Goal: Task Accomplishment & Management: Use online tool/utility

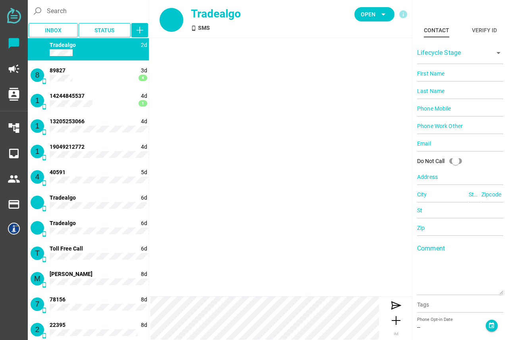
type input "13327773250"
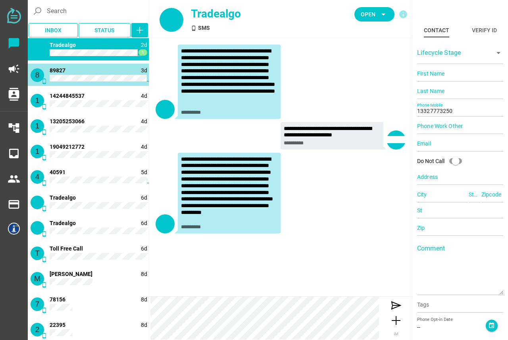
click at [62, 74] on div "8 phone_android 3d 4 89827" at bounding box center [88, 75] width 121 height 22
type input "89827"
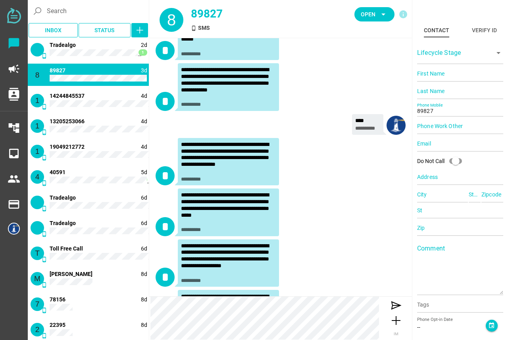
scroll to position [674, 0]
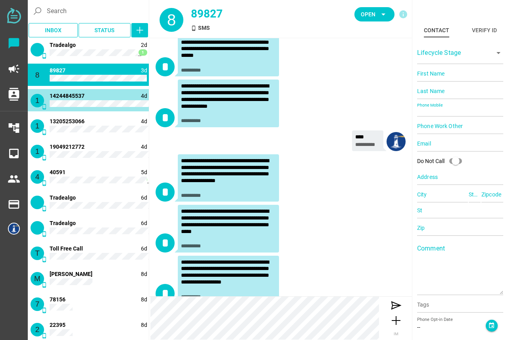
type input "14244845537"
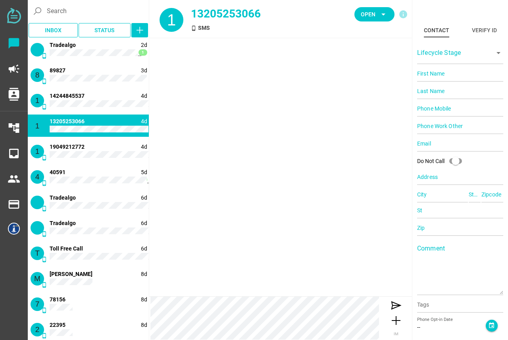
type input "13205253066"
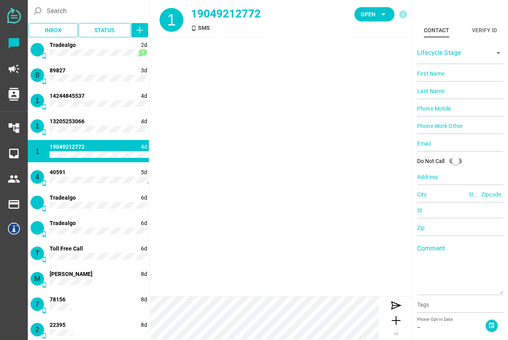
type input "19049212772"
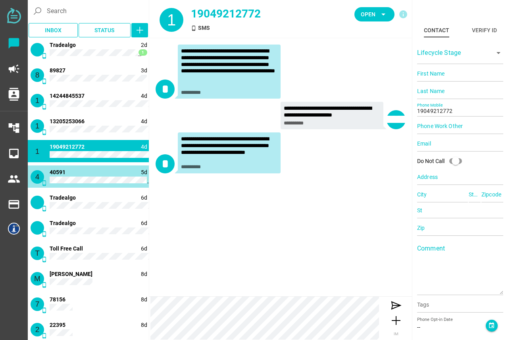
click at [92, 184] on div "4 phone_android 5d 1 40591" at bounding box center [88, 176] width 121 height 22
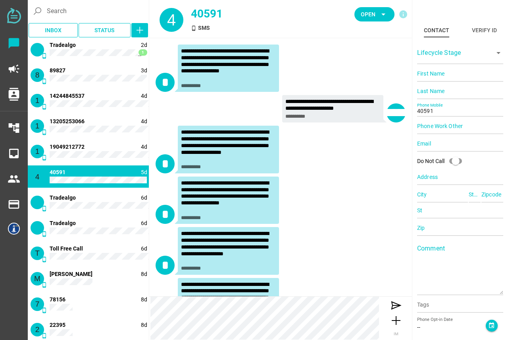
scroll to position [158, 0]
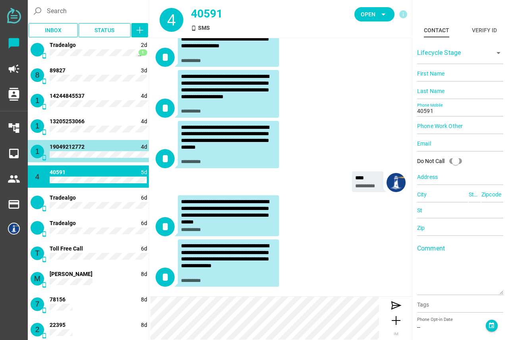
click at [92, 151] on div "1 phone_android 4d 19049212772" at bounding box center [88, 151] width 121 height 22
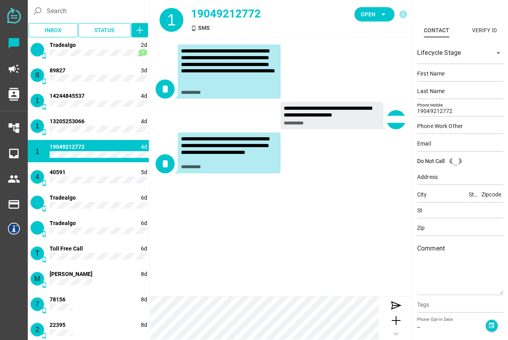
scroll to position [0, 0]
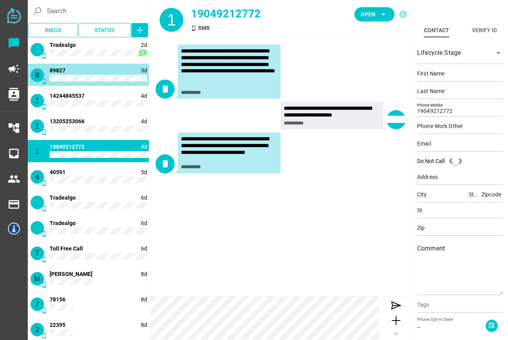
click at [98, 70] on div "8 phone_android 3d 89827" at bounding box center [88, 75] width 121 height 22
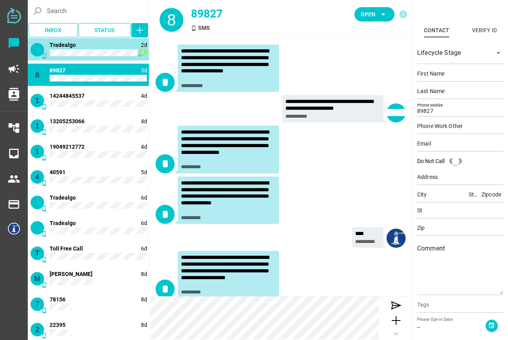
scroll to position [794, 0]
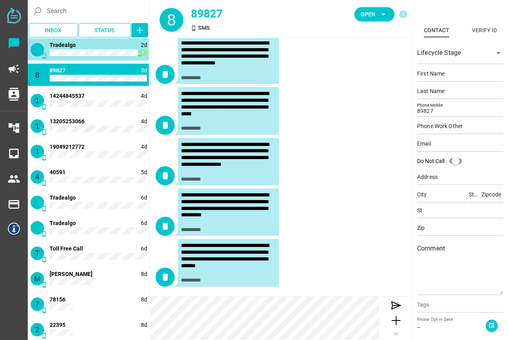
type input "13327773250"
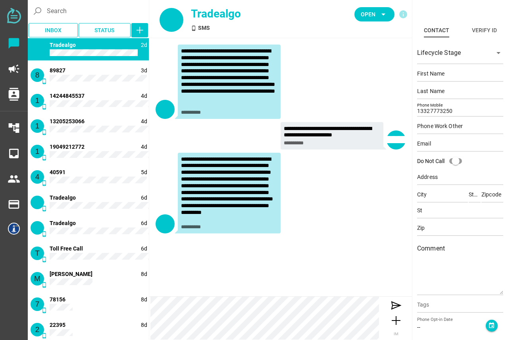
scroll to position [0, 0]
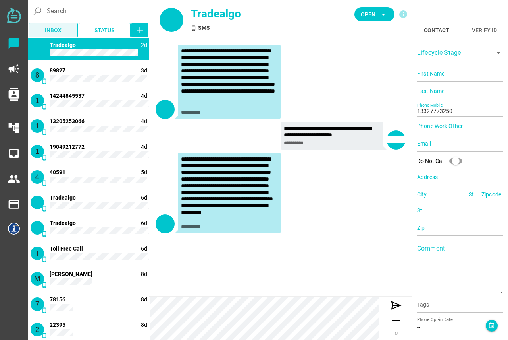
click at [52, 30] on span "Inbox" at bounding box center [53, 30] width 17 height 10
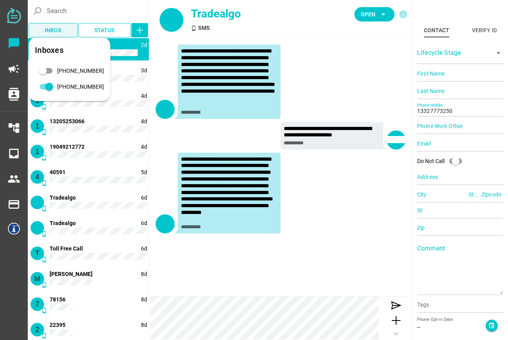
click at [52, 30] on span "Inbox" at bounding box center [53, 30] width 17 height 10
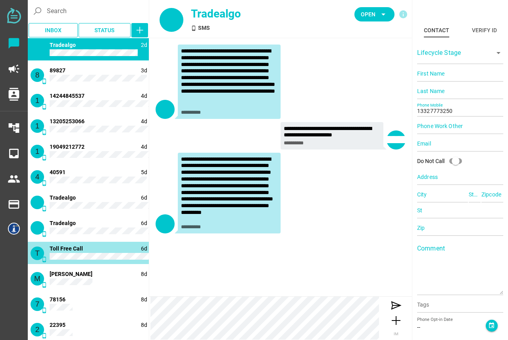
click at [79, 248] on span "Toll Free Call" at bounding box center [66, 248] width 33 height 6
type input "18662296962"
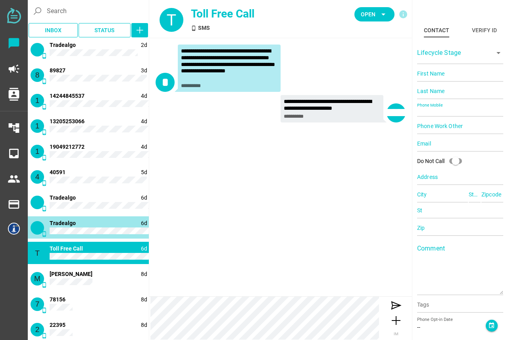
type input "13322424861"
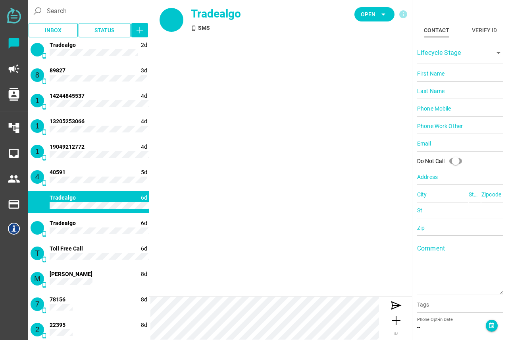
type input "16466875424"
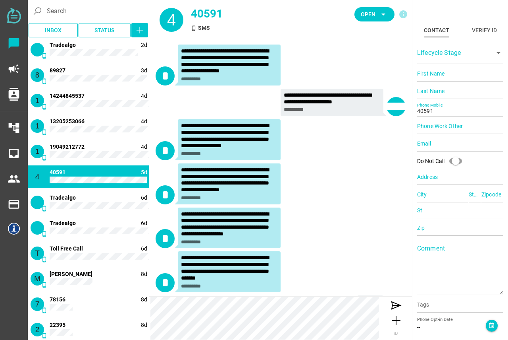
scroll to position [158, 0]
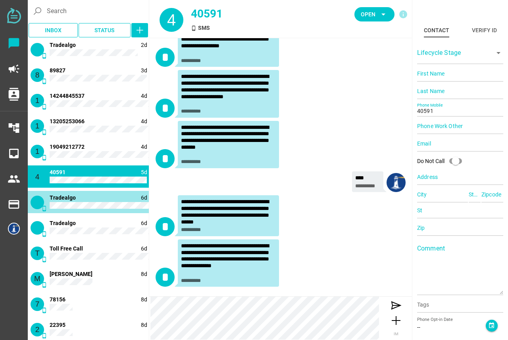
click at [96, 200] on div "phone_android 6d Tradealgo" at bounding box center [88, 202] width 121 height 22
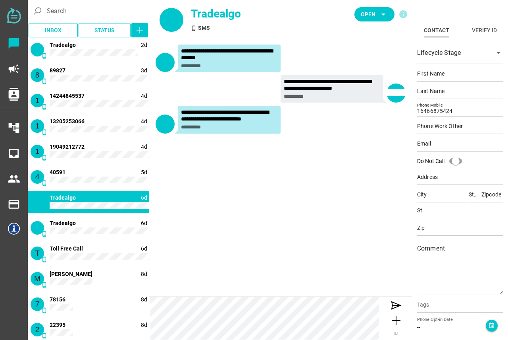
scroll to position [0, 0]
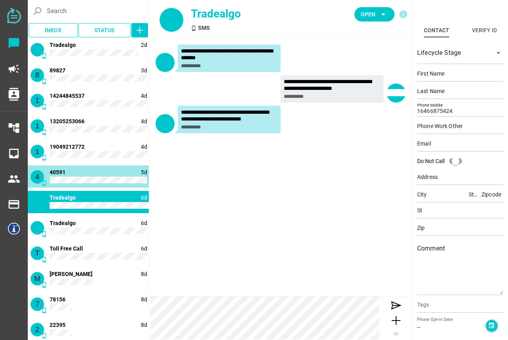
type input "40591"
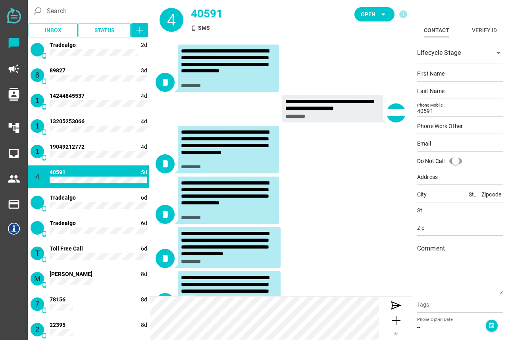
scroll to position [158, 0]
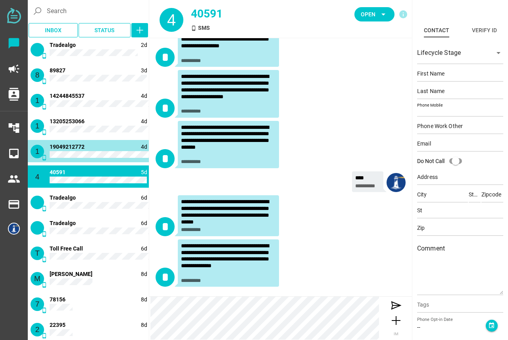
type input "19049212772"
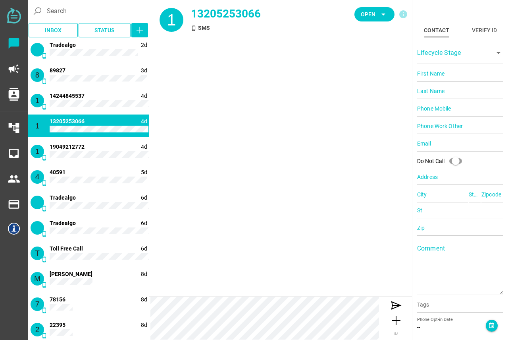
type input "13205253066"
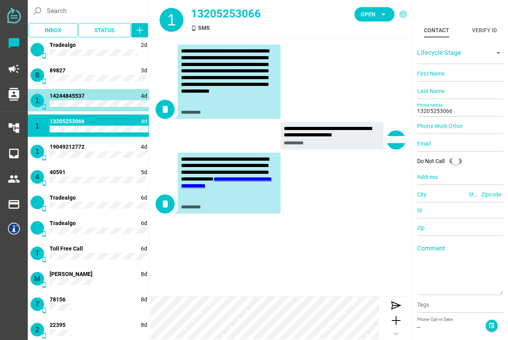
click at [99, 99] on div "1 phone_android 4d 14244845537" at bounding box center [88, 100] width 121 height 22
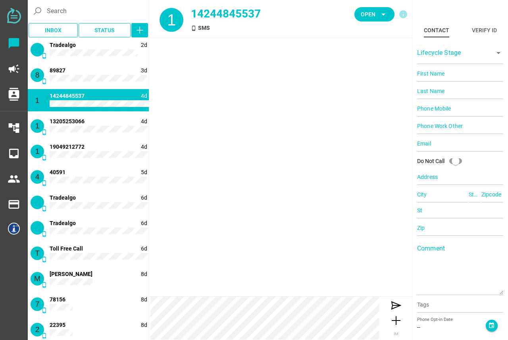
type input "14244845537"
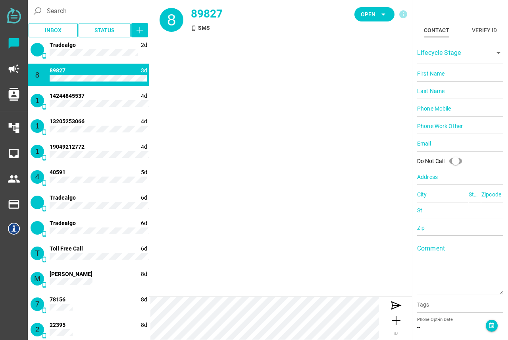
type input "89827"
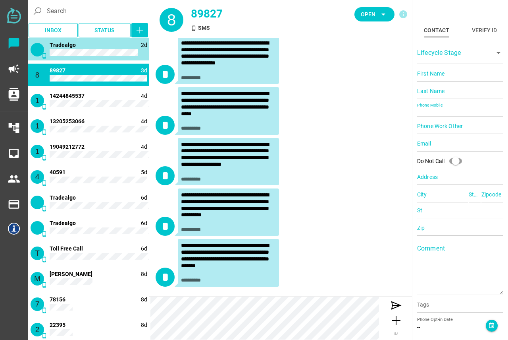
type input "13327773250"
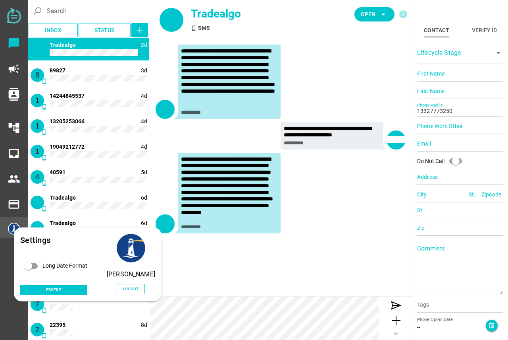
click at [14, 230] on img at bounding box center [14, 228] width 12 height 12
click at [131, 285] on span "Logout" at bounding box center [130, 288] width 15 height 7
